Goal: Complete application form: Complete application form

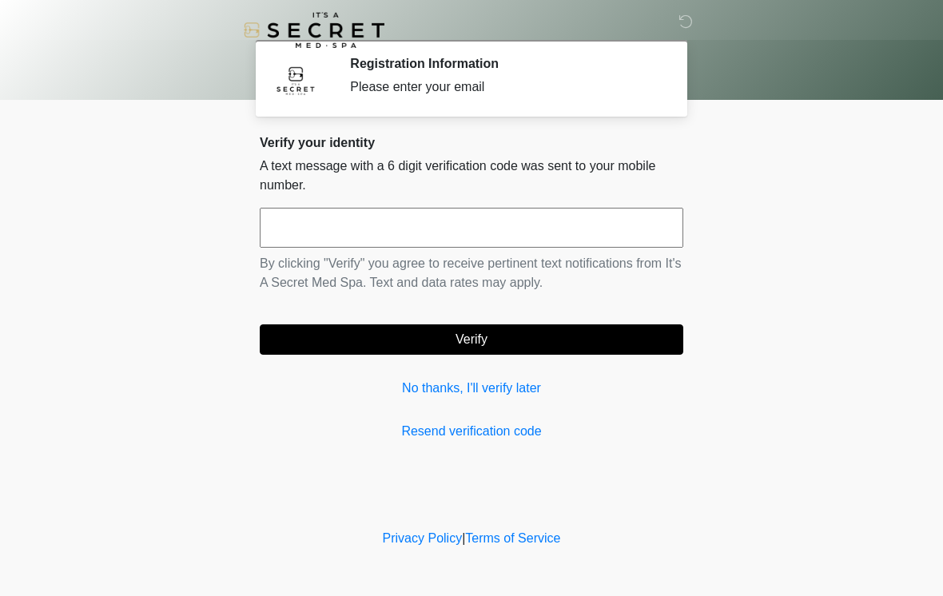
click at [293, 227] on input "text" at bounding box center [472, 228] width 424 height 40
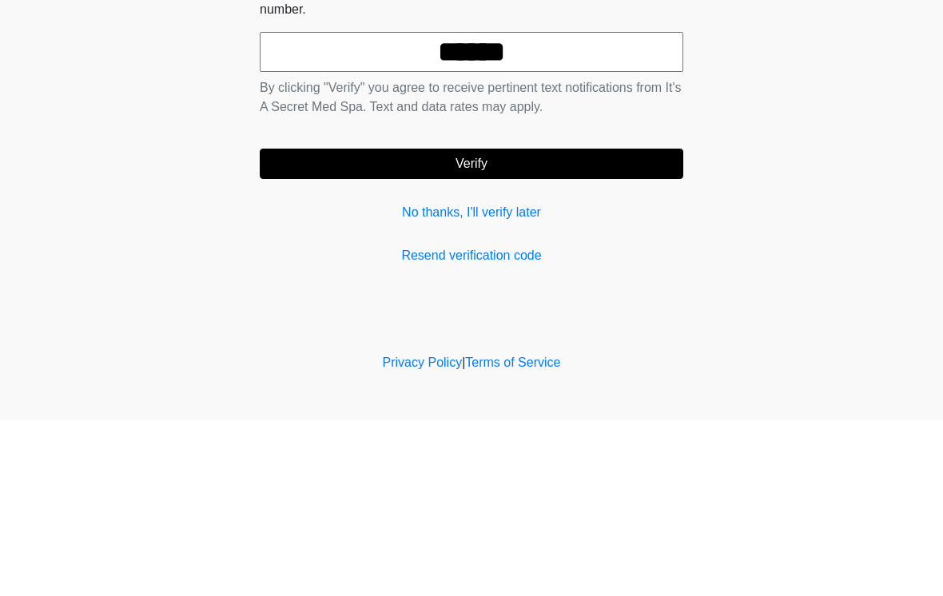
type input "******"
click at [488, 325] on button "Verify" at bounding box center [472, 340] width 424 height 30
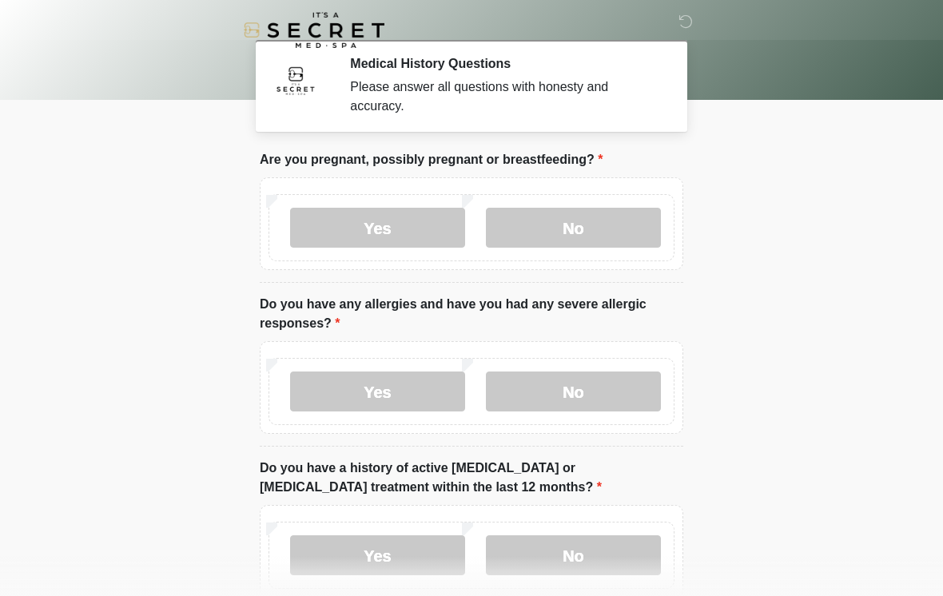
click at [586, 221] on label "No" at bounding box center [573, 228] width 175 height 40
click at [559, 395] on label "No" at bounding box center [573, 392] width 175 height 40
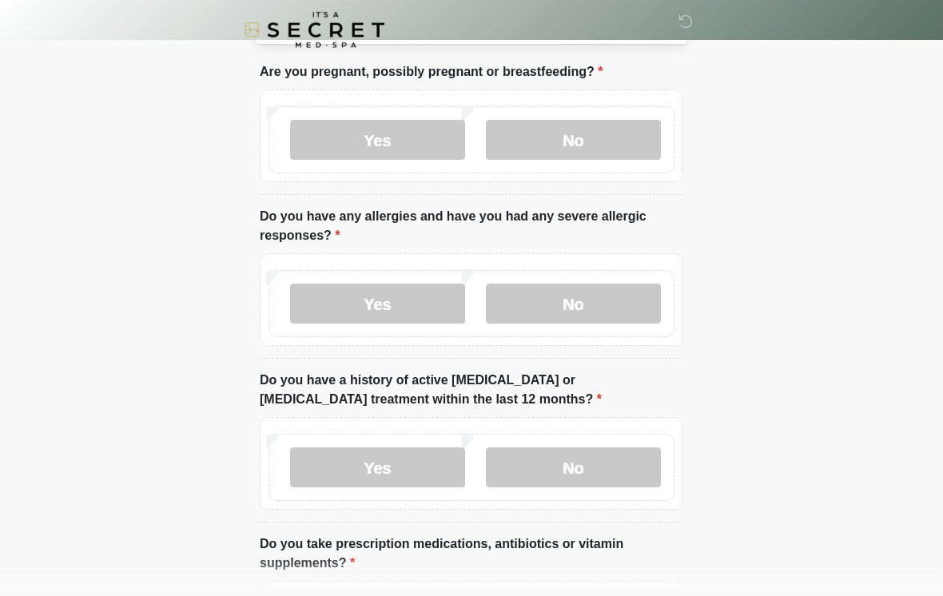
scroll to position [99, 0]
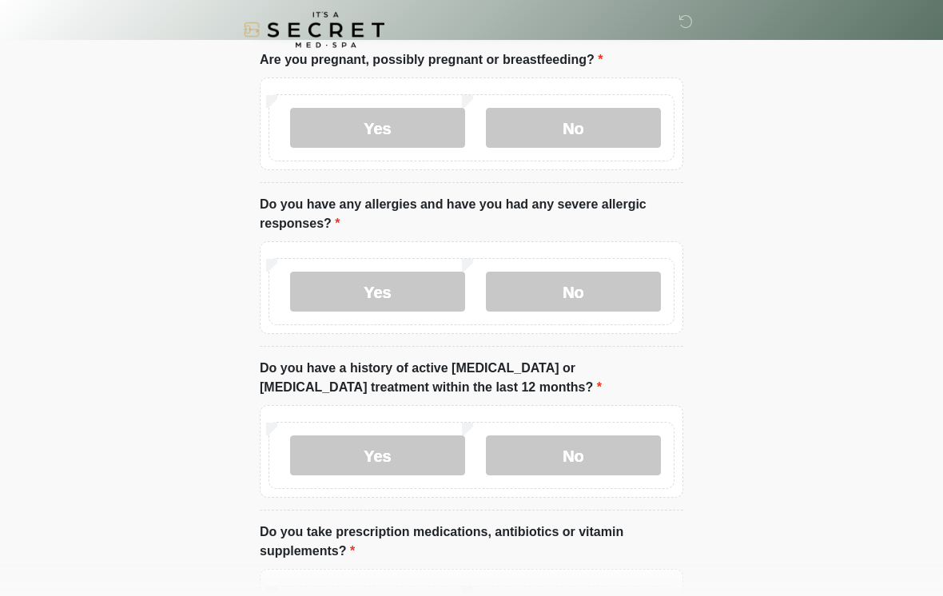
click at [383, 456] on label "Yes" at bounding box center [377, 456] width 175 height 40
click at [566, 460] on label "No" at bounding box center [573, 456] width 175 height 40
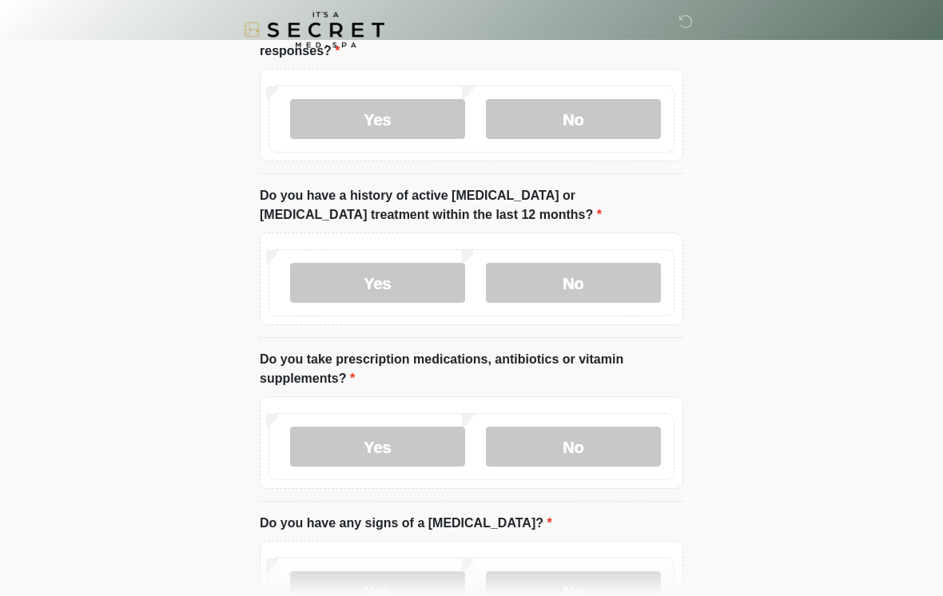
scroll to position [273, 0]
click at [400, 452] on label "Yes" at bounding box center [377, 447] width 175 height 40
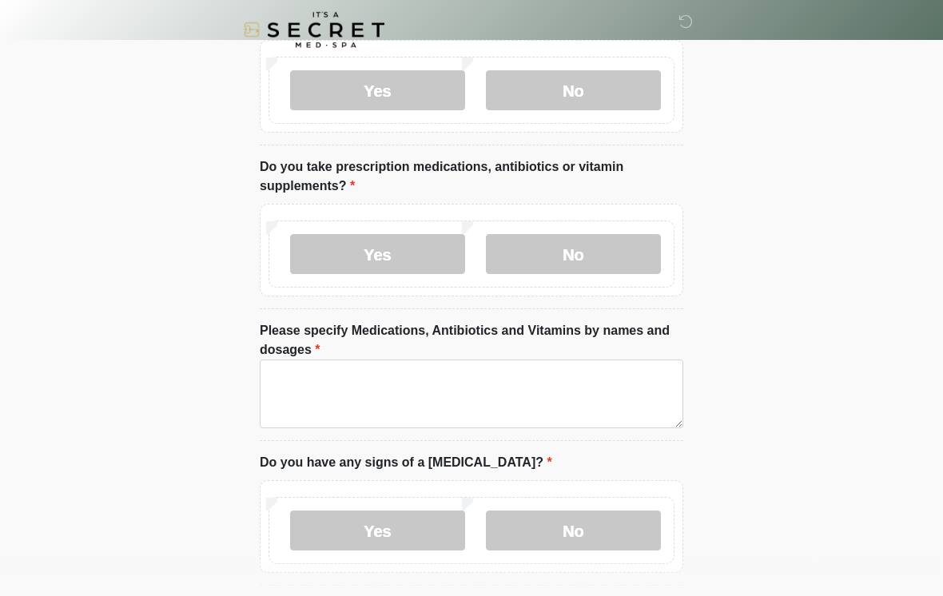
scroll to position [466, 0]
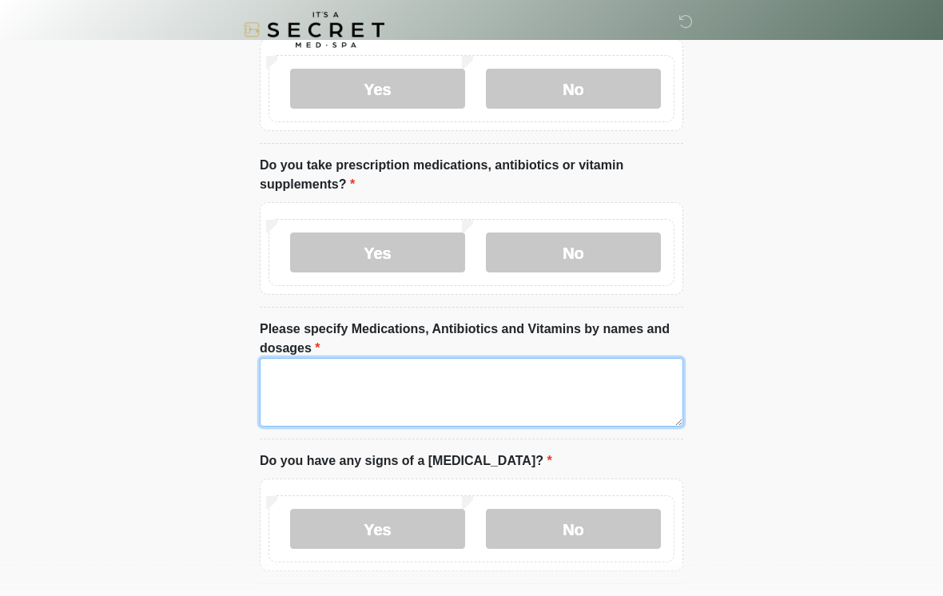
click at [291, 384] on textarea "Please specify Medications, Antibiotics and Vitamins by names and dosages" at bounding box center [472, 393] width 424 height 69
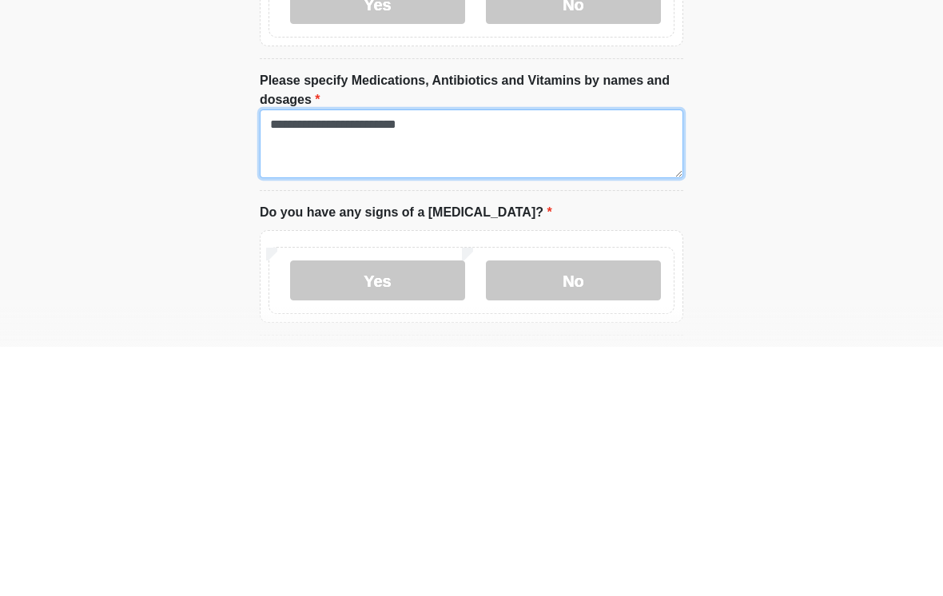
click at [299, 359] on textarea "**********" at bounding box center [472, 393] width 424 height 69
click at [647, 359] on textarea "**********" at bounding box center [472, 393] width 424 height 69
click at [290, 359] on textarea "**********" at bounding box center [472, 393] width 424 height 69
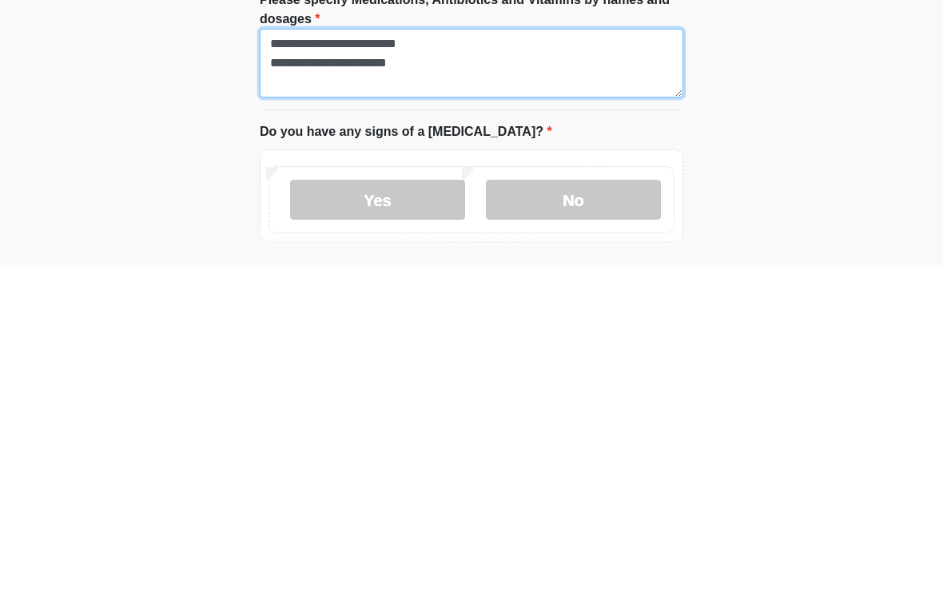
type textarea "**********"
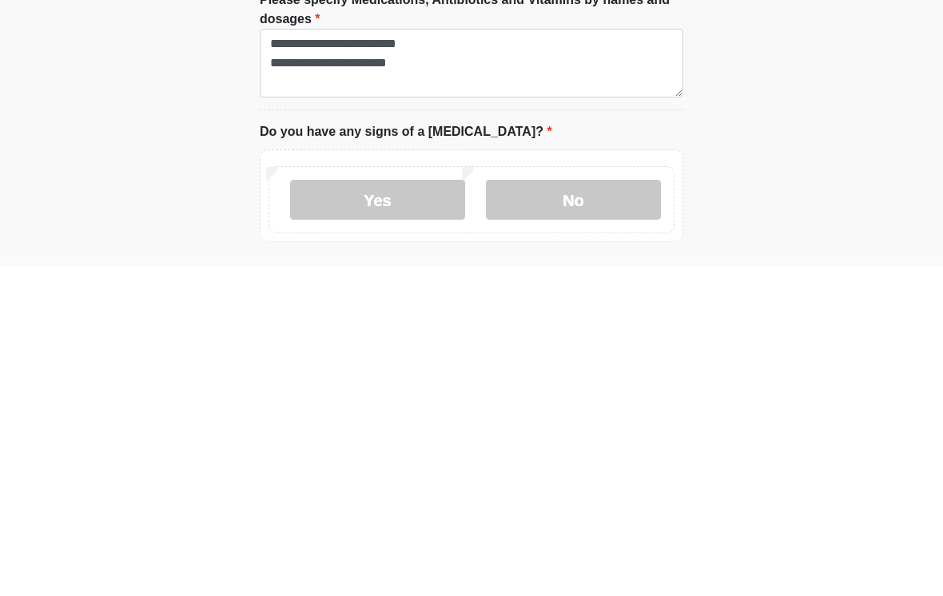
click at [579, 510] on label "No" at bounding box center [573, 530] width 175 height 40
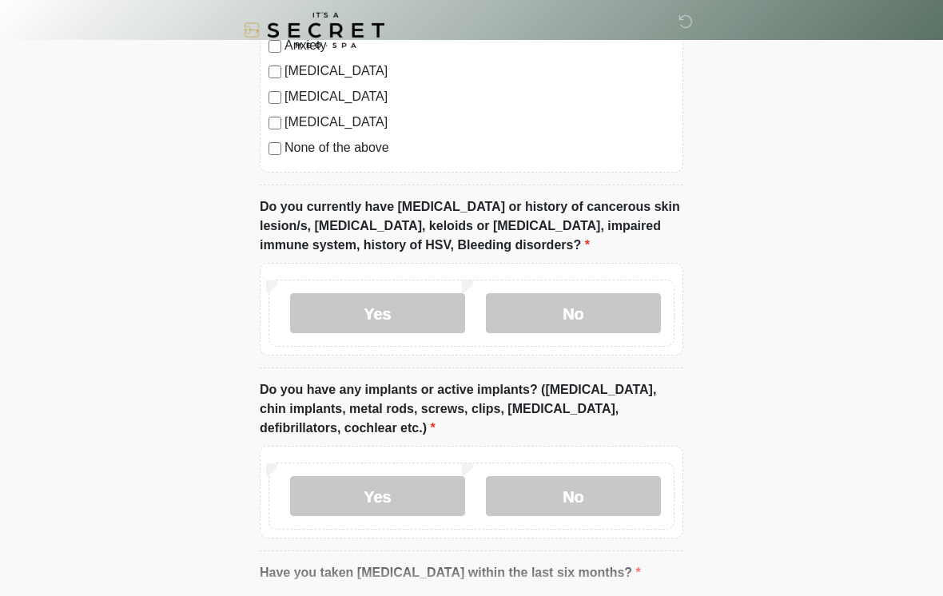
scroll to position [1272, 0]
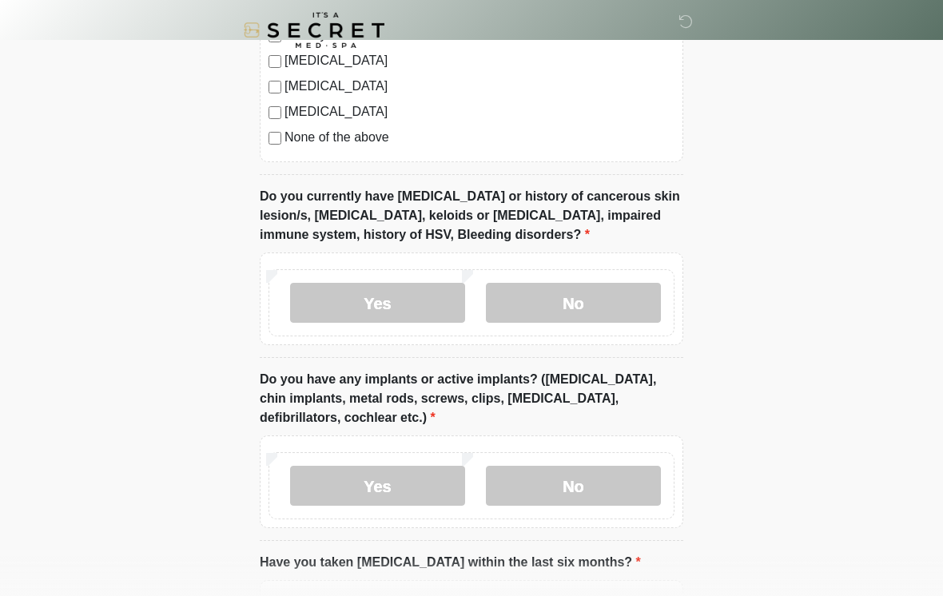
click at [388, 303] on label "Yes" at bounding box center [377, 303] width 175 height 40
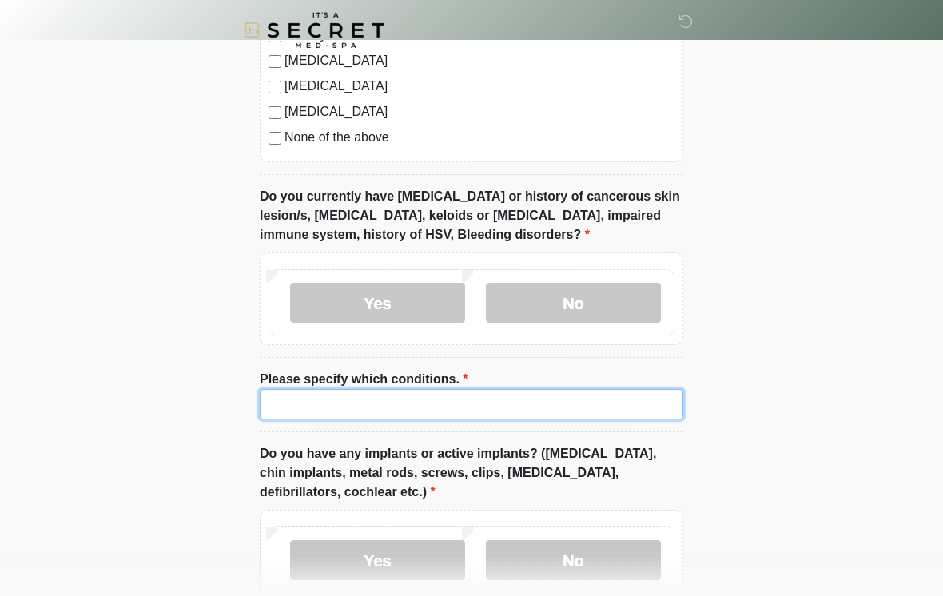
click at [290, 405] on input "Please specify which conditions." at bounding box center [472, 404] width 424 height 30
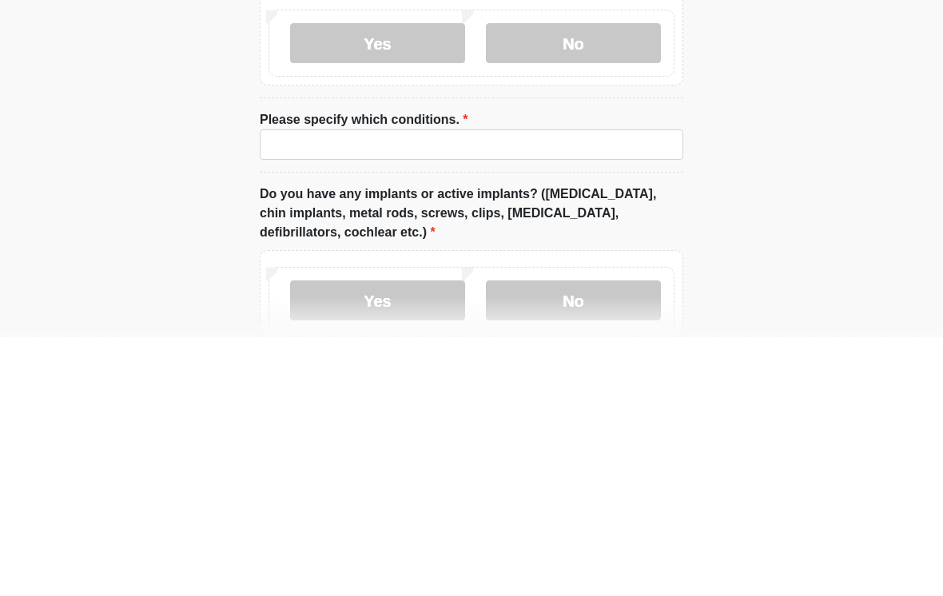
click at [580, 283] on label "No" at bounding box center [573, 303] width 175 height 40
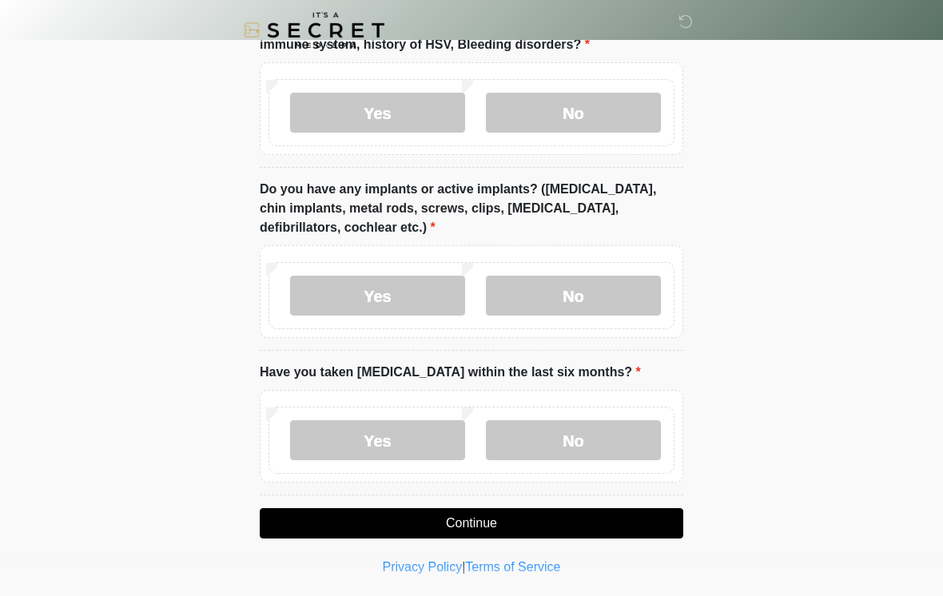
click at [570, 293] on label "No" at bounding box center [573, 296] width 175 height 40
click at [584, 440] on label "No" at bounding box center [573, 440] width 175 height 40
click at [489, 529] on button "Continue" at bounding box center [472, 523] width 424 height 30
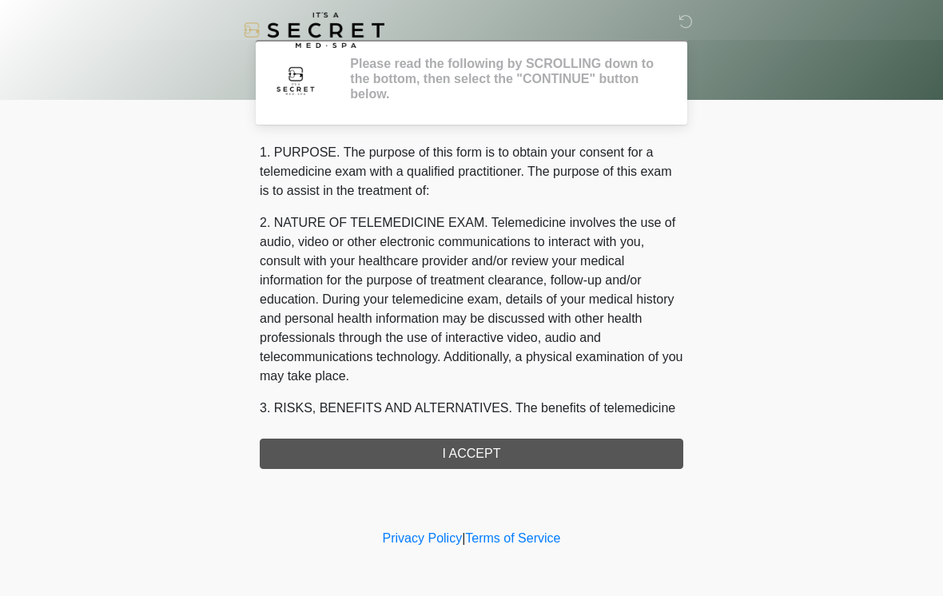
scroll to position [0, 0]
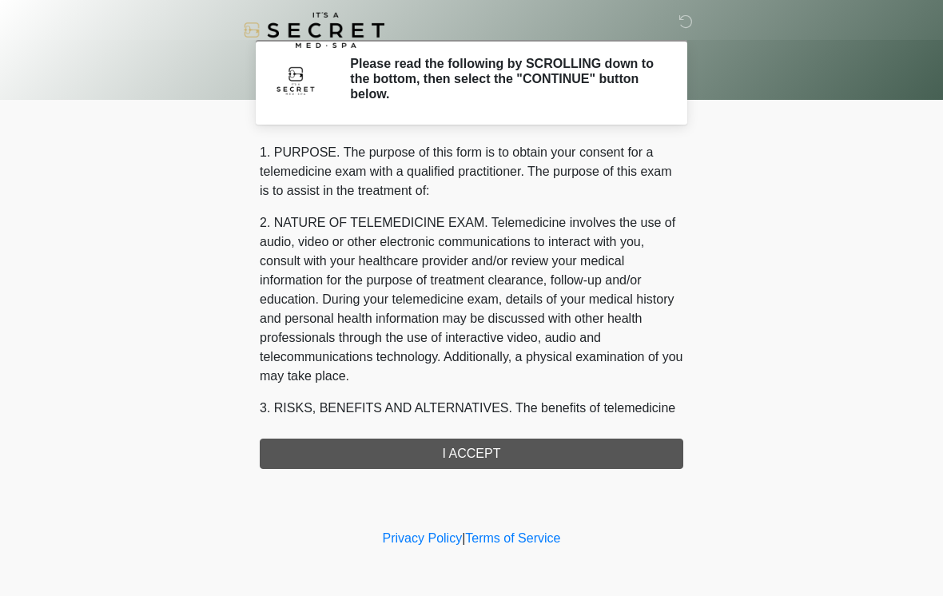
click at [483, 459] on div "1. PURPOSE. The purpose of this form is to obtain your consent for a telemedici…" at bounding box center [472, 306] width 424 height 326
click at [476, 459] on div "1. PURPOSE. The purpose of this form is to obtain your consent for a telemedici…" at bounding box center [472, 306] width 424 height 326
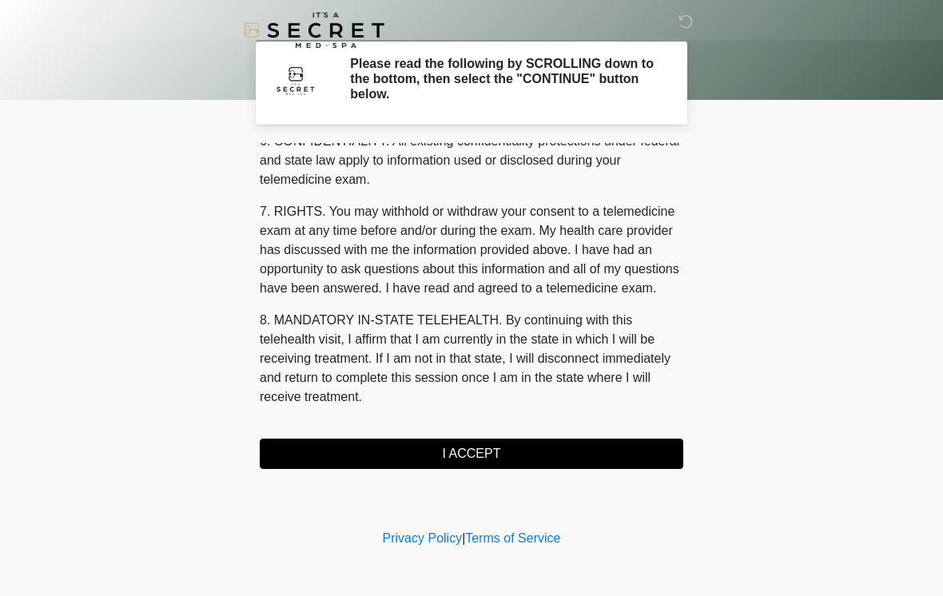
scroll to position [651, 0]
click at [496, 463] on button "I ACCEPT" at bounding box center [472, 454] width 424 height 30
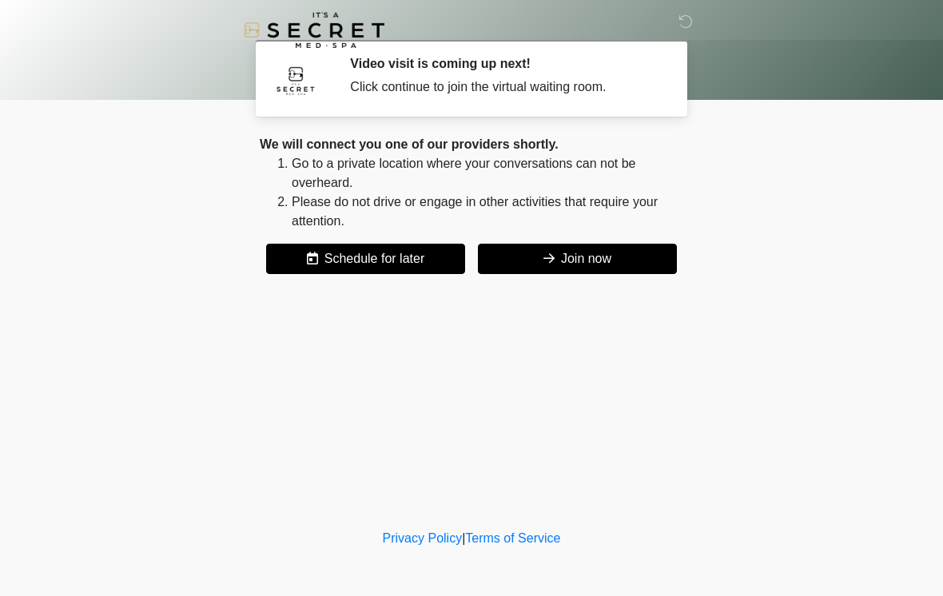
click at [575, 261] on button "Join now" at bounding box center [577, 259] width 199 height 30
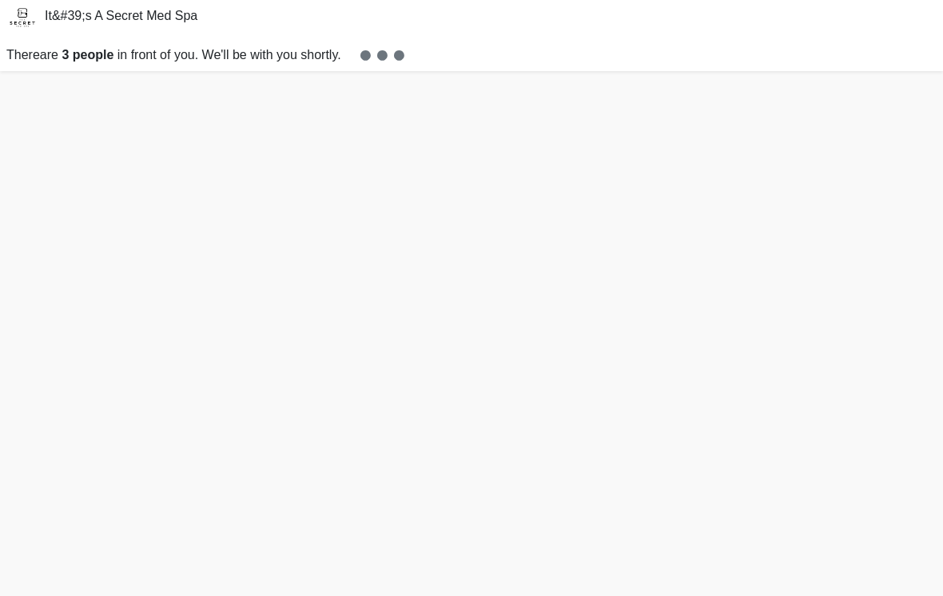
scroll to position [30, 0]
